Goal: Check status

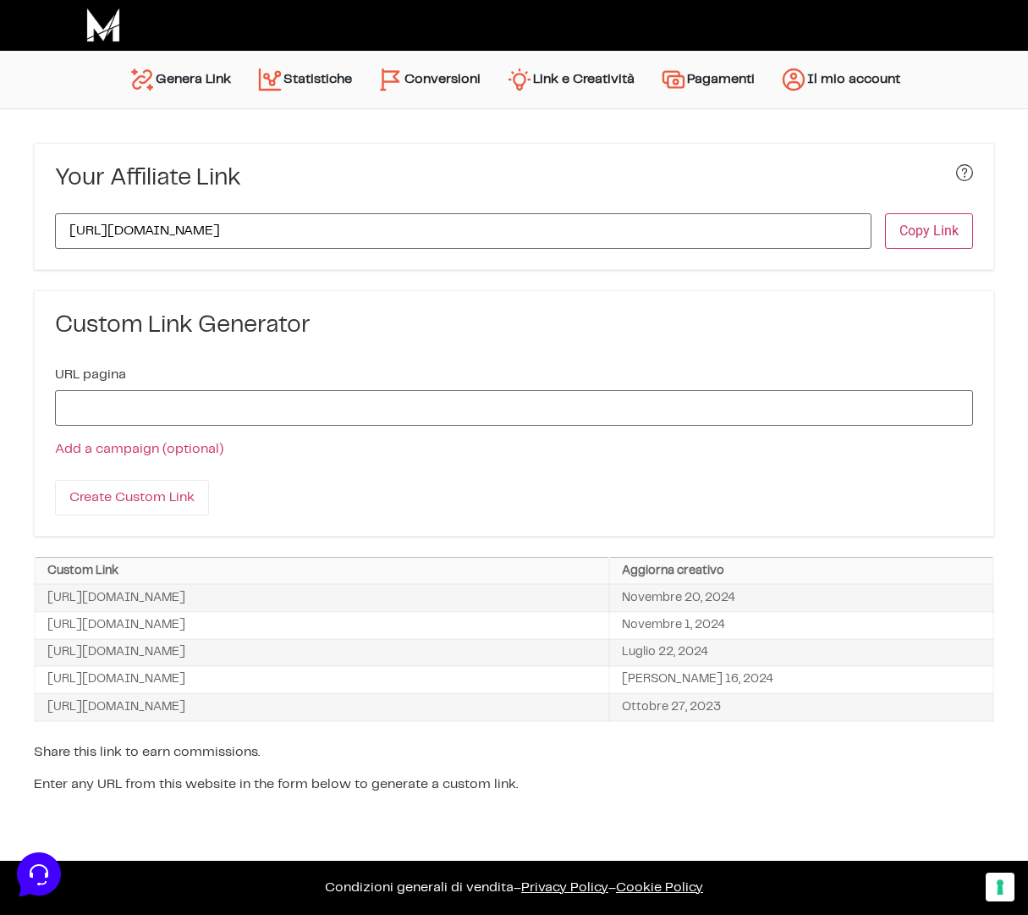
click at [414, 94] on link "Conversioni" at bounding box center [429, 79] width 129 height 41
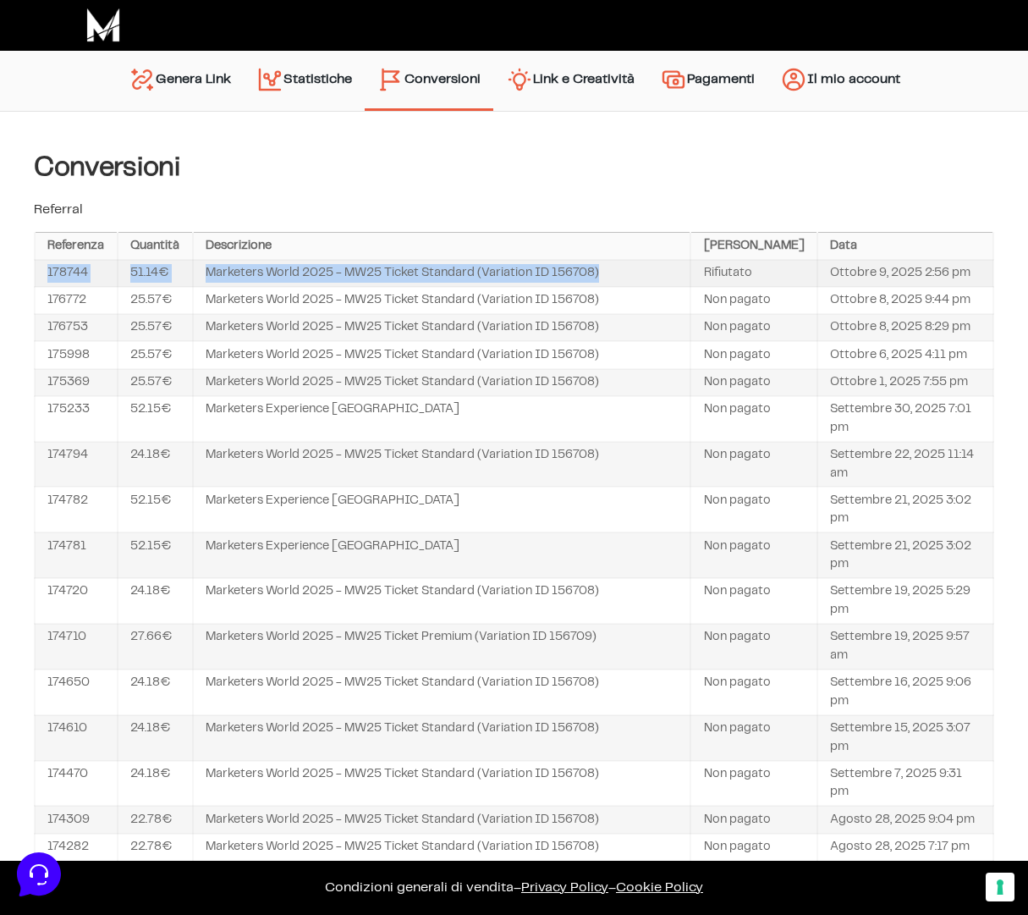
drag, startPoint x: 53, startPoint y: 265, endPoint x: 713, endPoint y: 271, distance: 659.3
click at [713, 271] on tr "178744 51.14€ Marketers World 2025 - MW25 Ticket Standard (Variation ID 156708)…" at bounding box center [514, 273] width 959 height 27
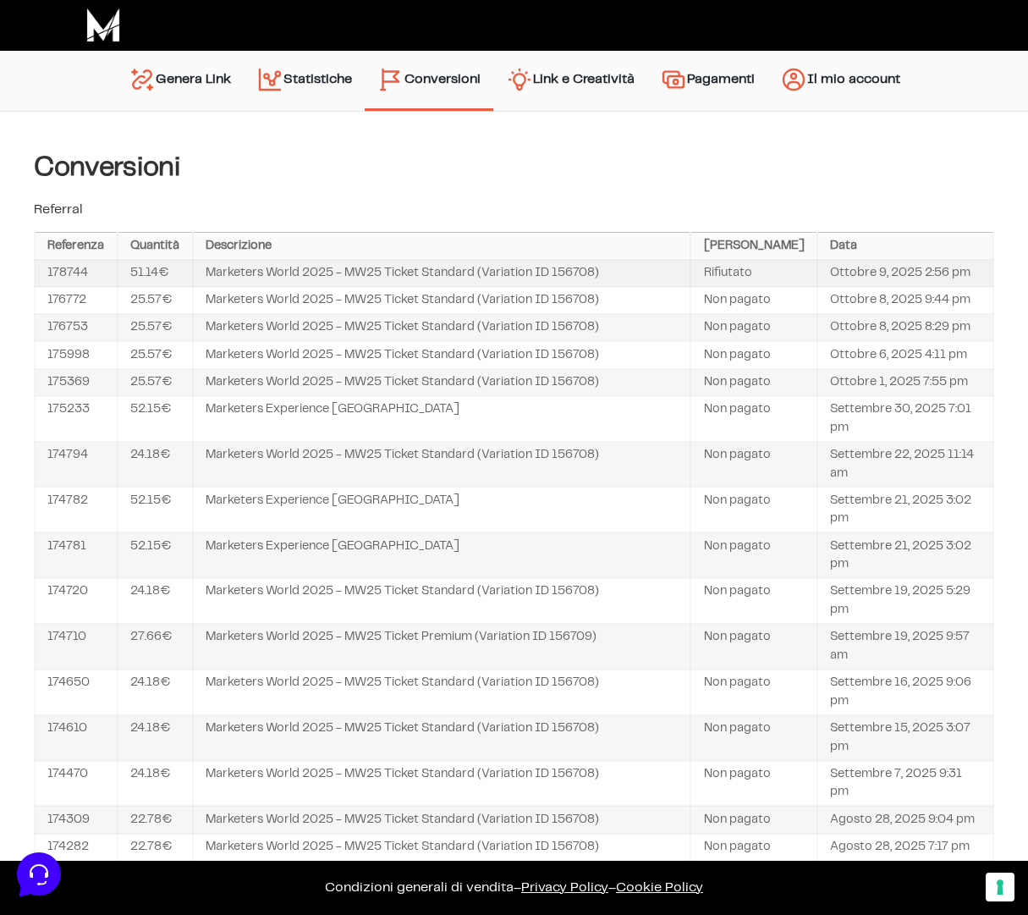
click at [742, 267] on td "Rifiutato" at bounding box center [754, 273] width 127 height 27
click at [691, 257] on th "Descrizione" at bounding box center [442, 246] width 499 height 27
